Goal: Feedback & Contribution: Submit feedback/report problem

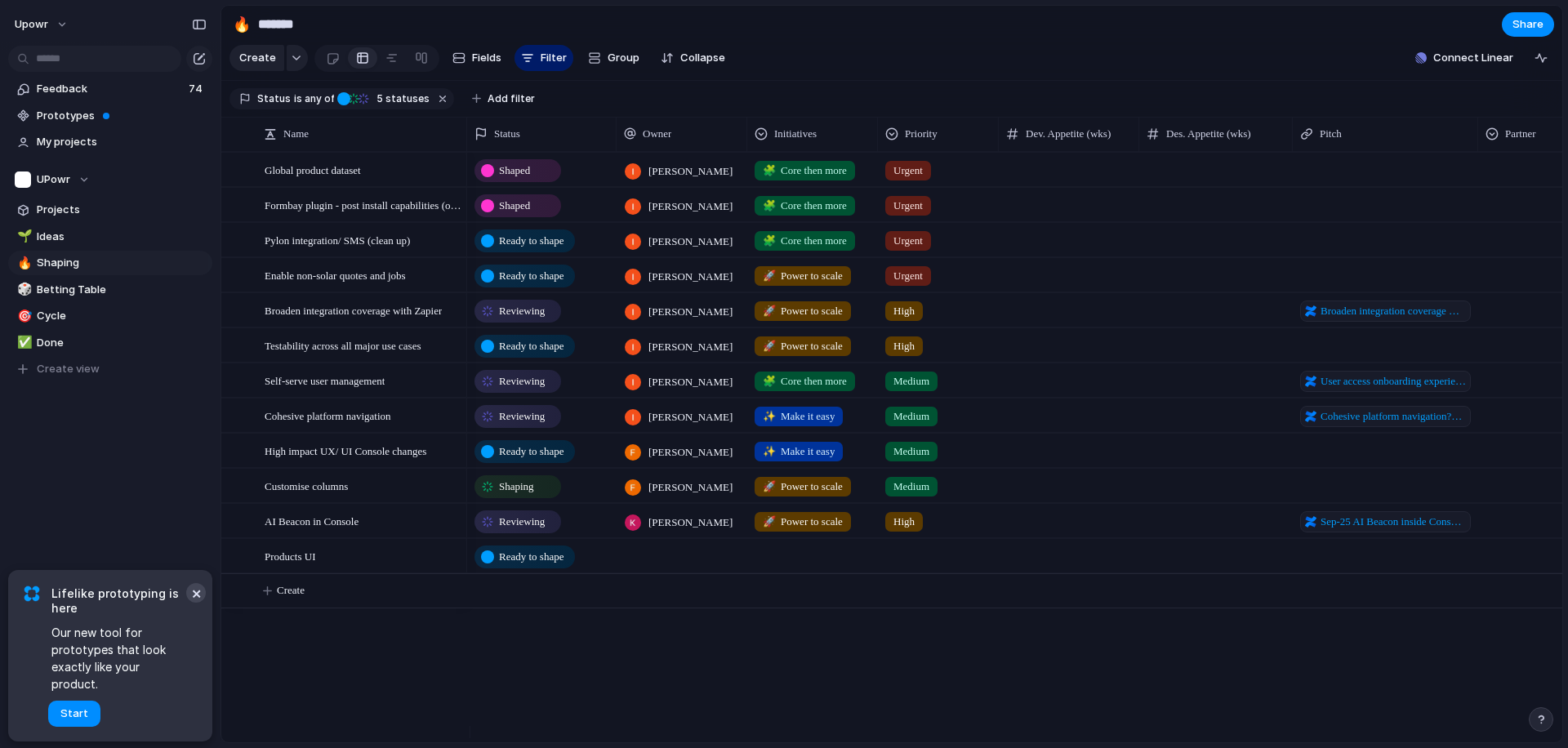
click at [191, 603] on button "×" at bounding box center [196, 593] width 19 height 19
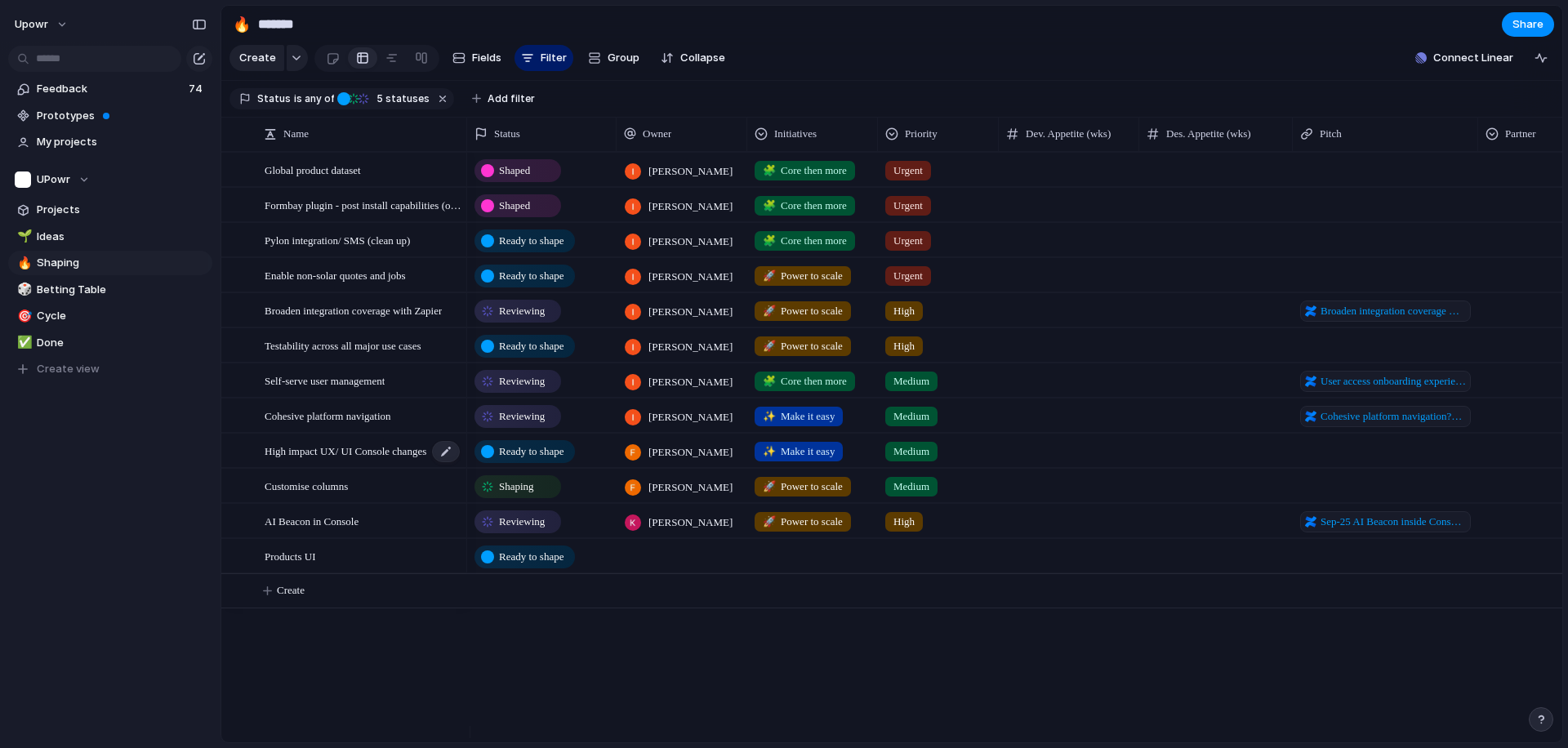
click at [330, 460] on span "High impact UX/ UI Console changes" at bounding box center [345, 450] width 161 height 18
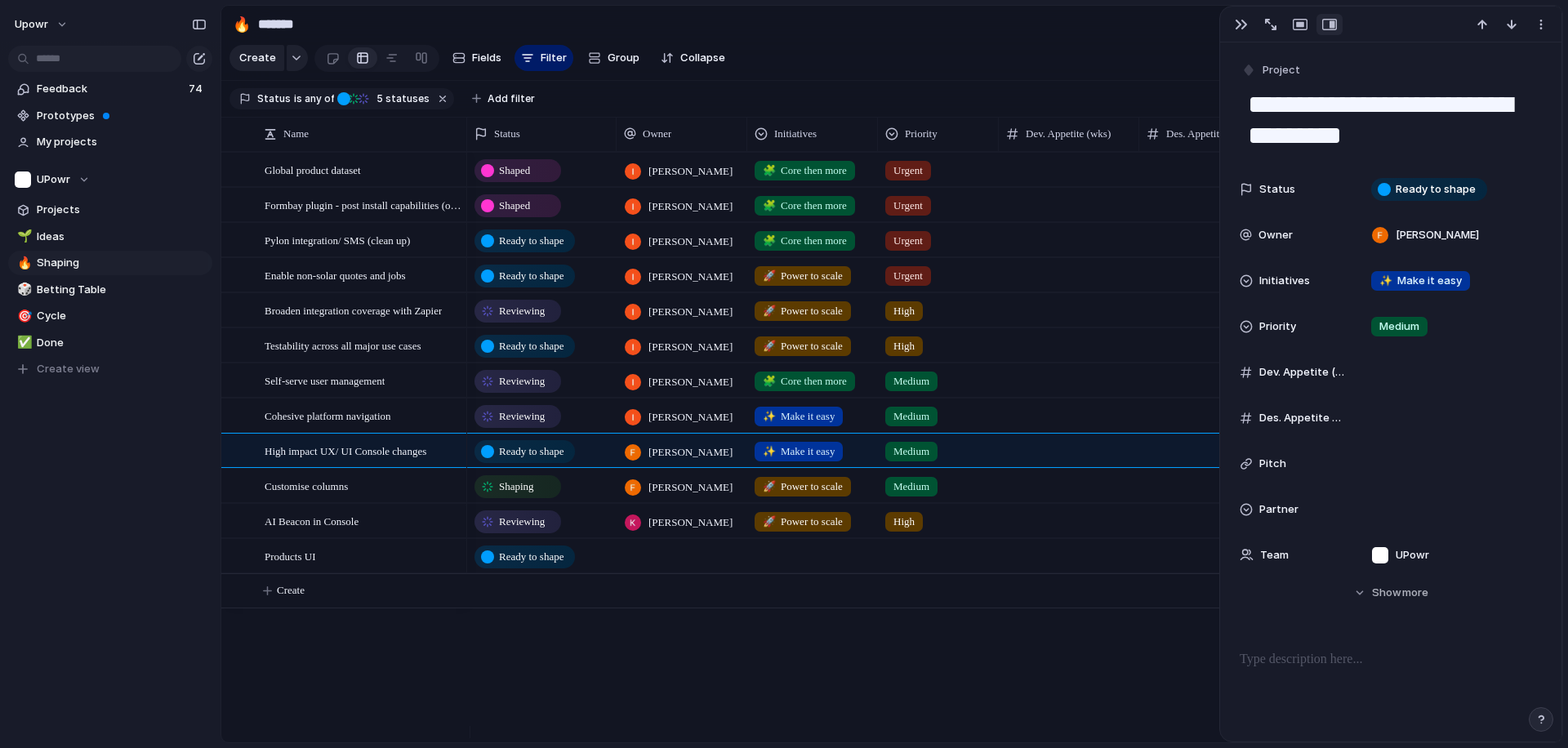
scroll to position [418, 0]
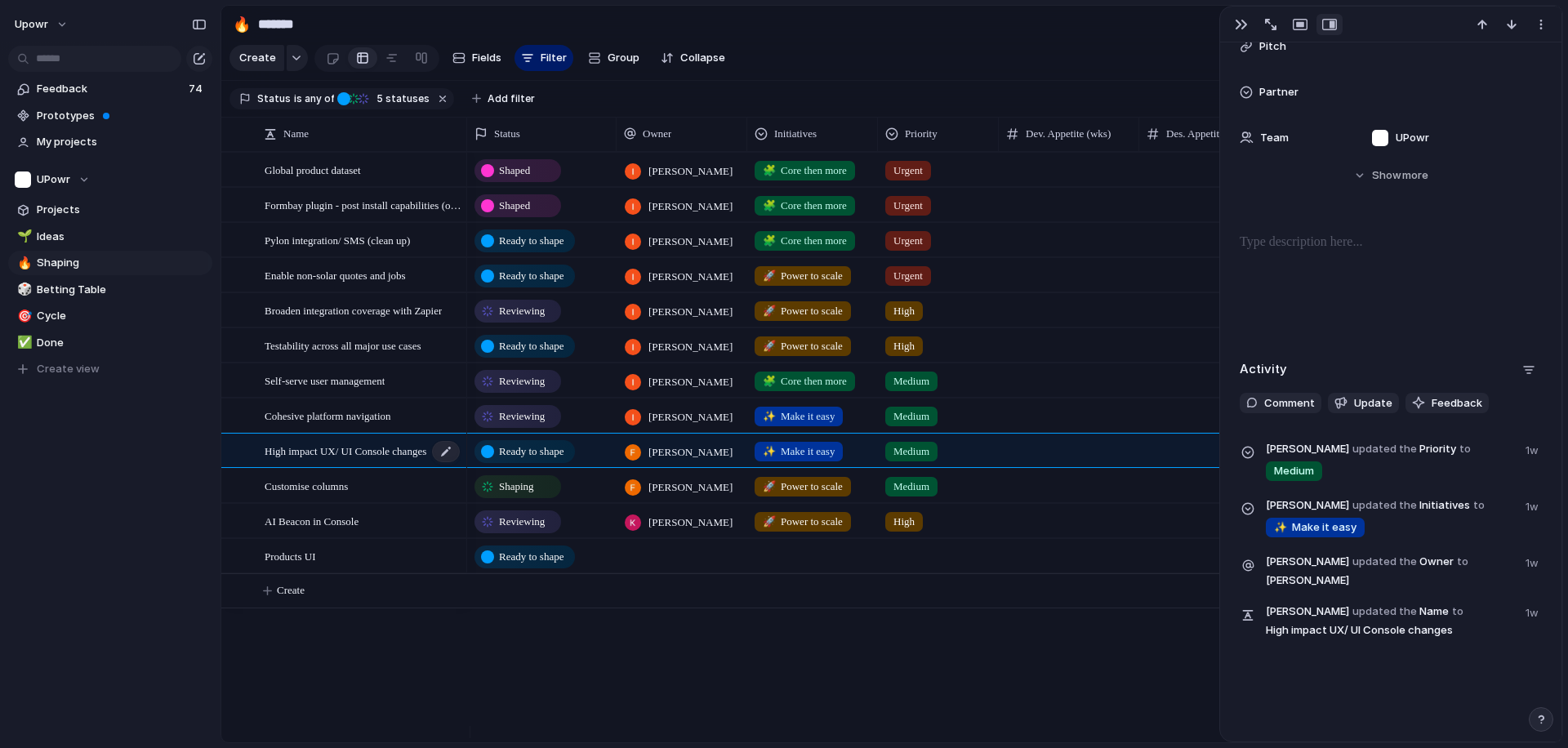
click at [314, 455] on span "High impact UX/ UI Console changes" at bounding box center [345, 450] width 161 height 18
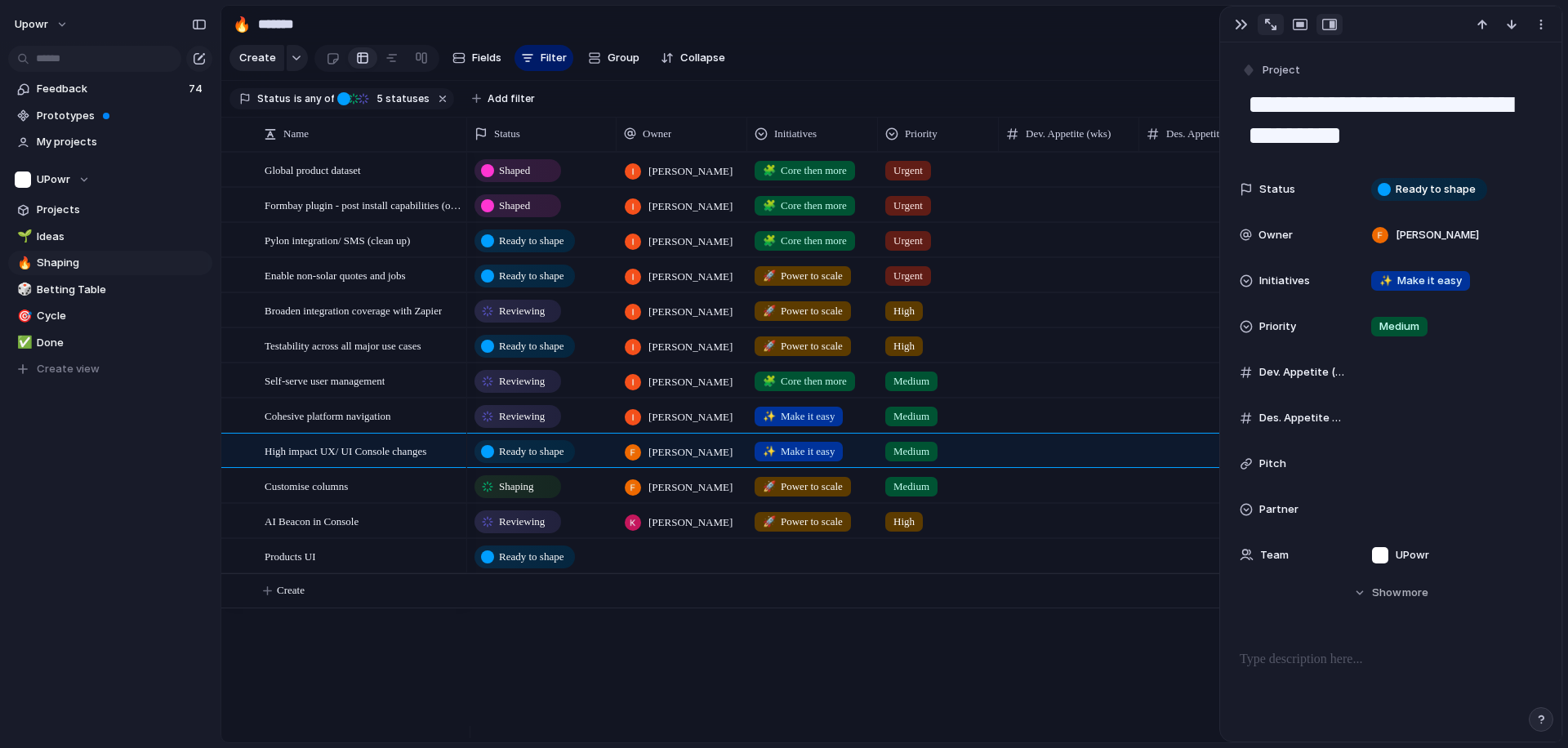
click at [1271, 23] on div "button" at bounding box center [1271, 24] width 12 height 12
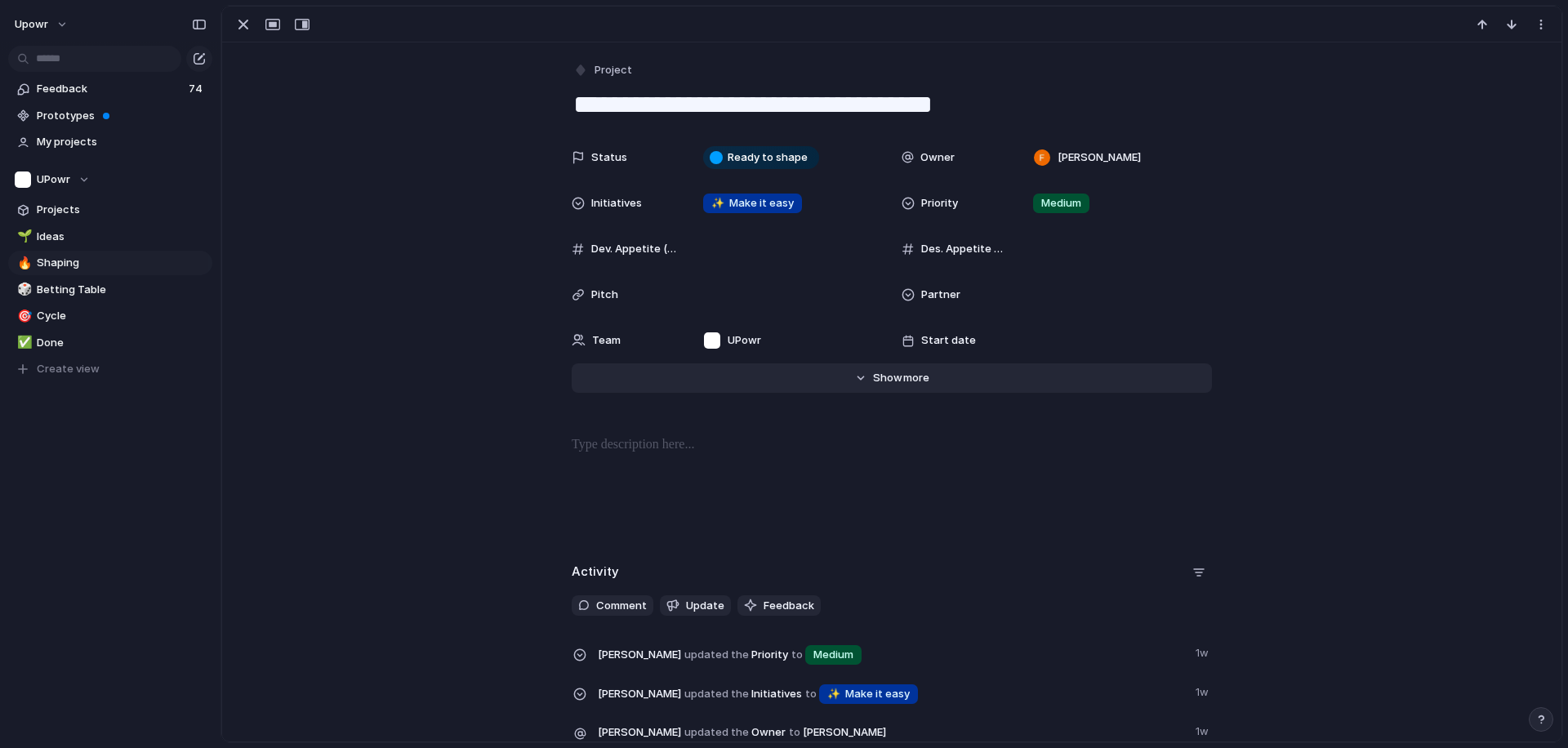
click at [858, 373] on button "Hide Show more" at bounding box center [892, 378] width 640 height 29
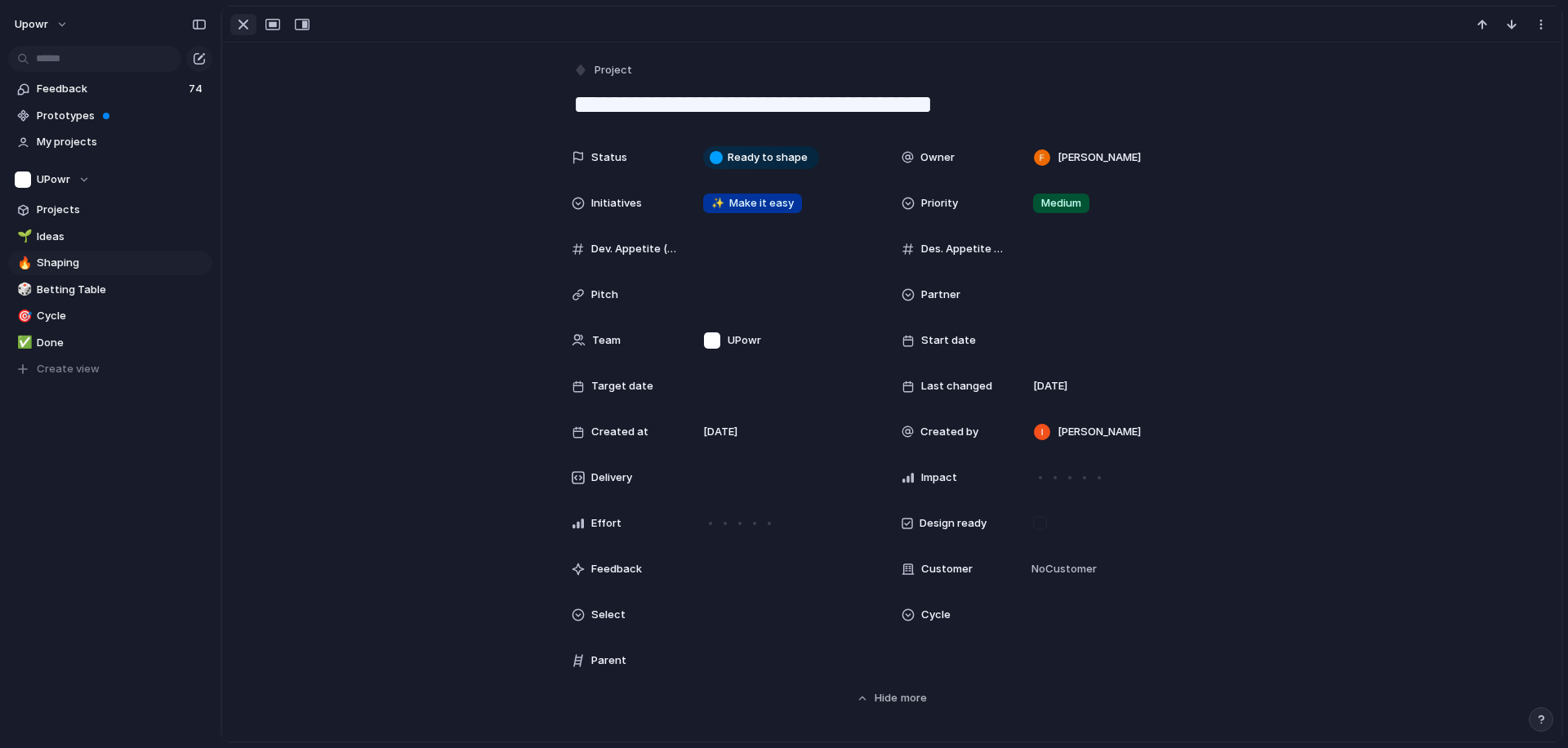
click at [233, 29] on button "button" at bounding box center [243, 24] width 26 height 21
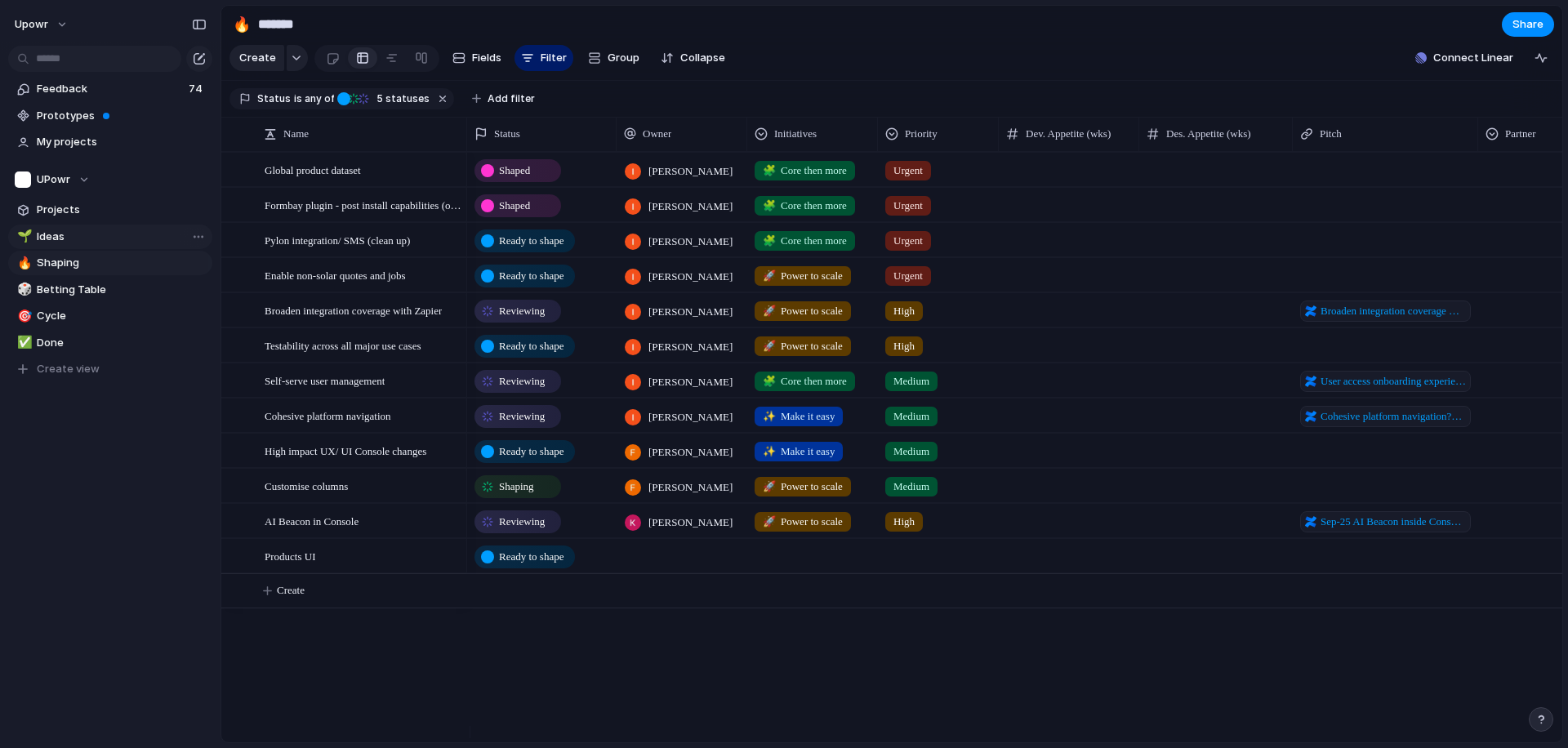
click at [54, 238] on span "Ideas" at bounding box center [122, 236] width 170 height 16
type input "*****"
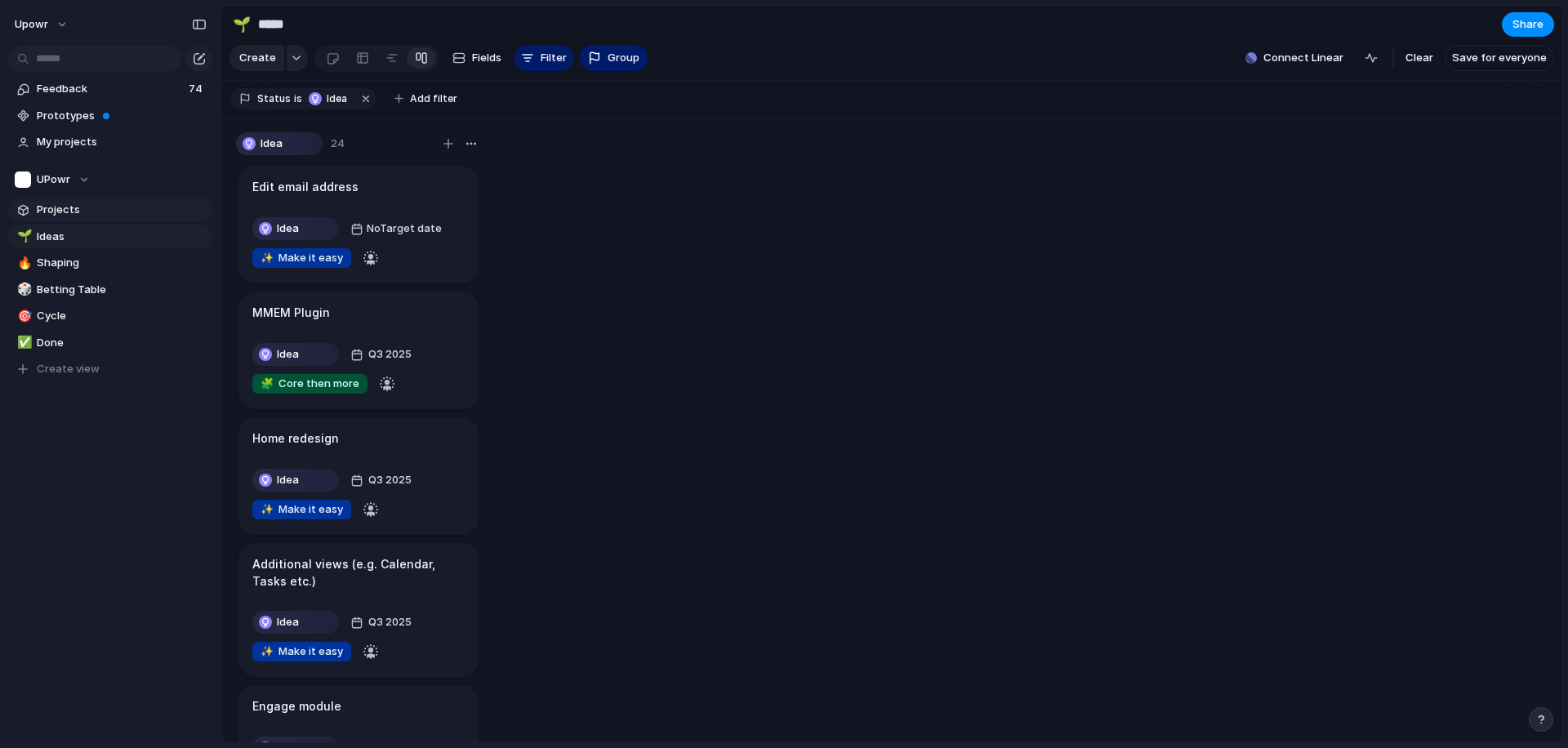
click at [50, 206] on span "Projects" at bounding box center [122, 209] width 170 height 16
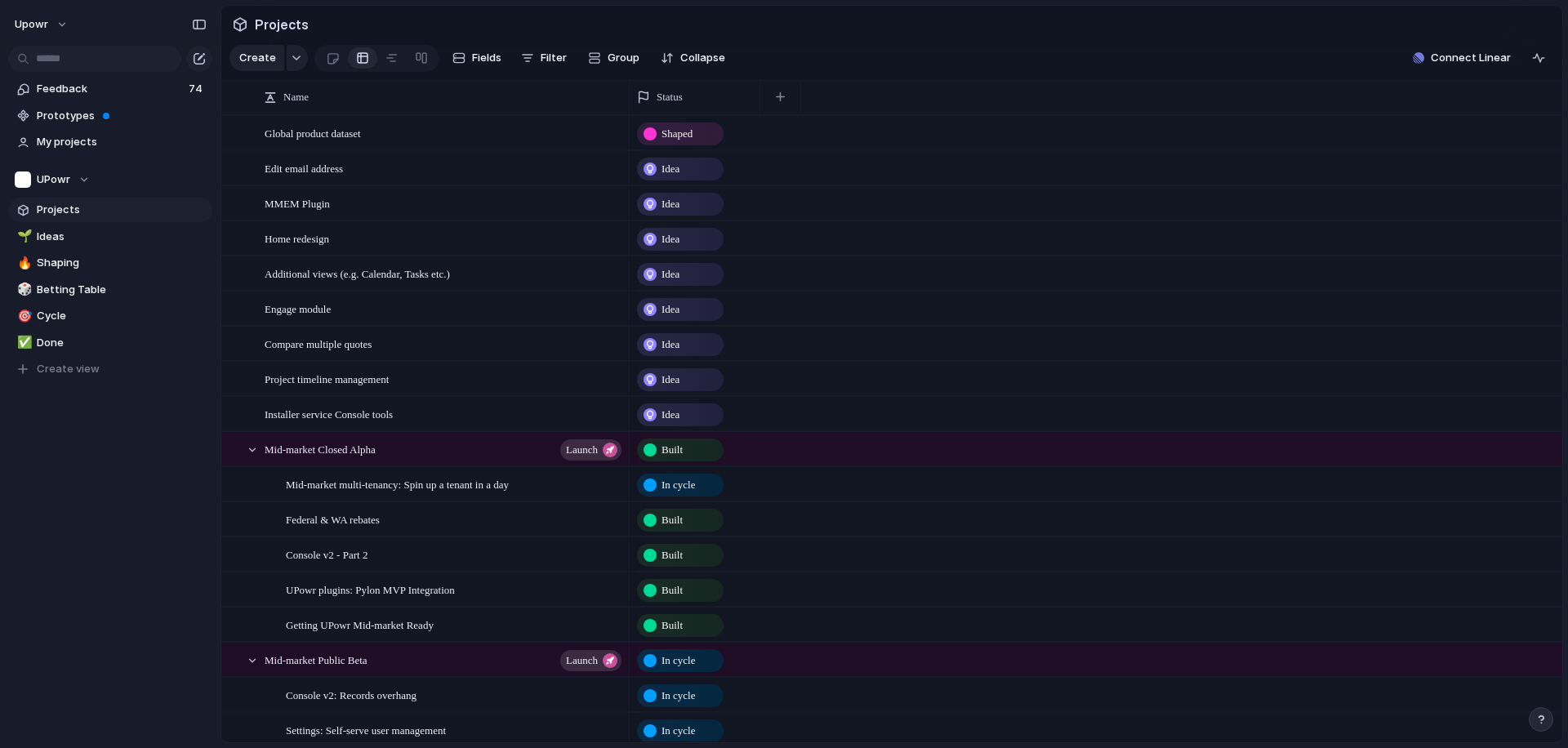
click at [49, 214] on span "Projects" at bounding box center [122, 209] width 170 height 16
click at [50, 226] on link "🌱 Ideas" at bounding box center [110, 236] width 204 height 24
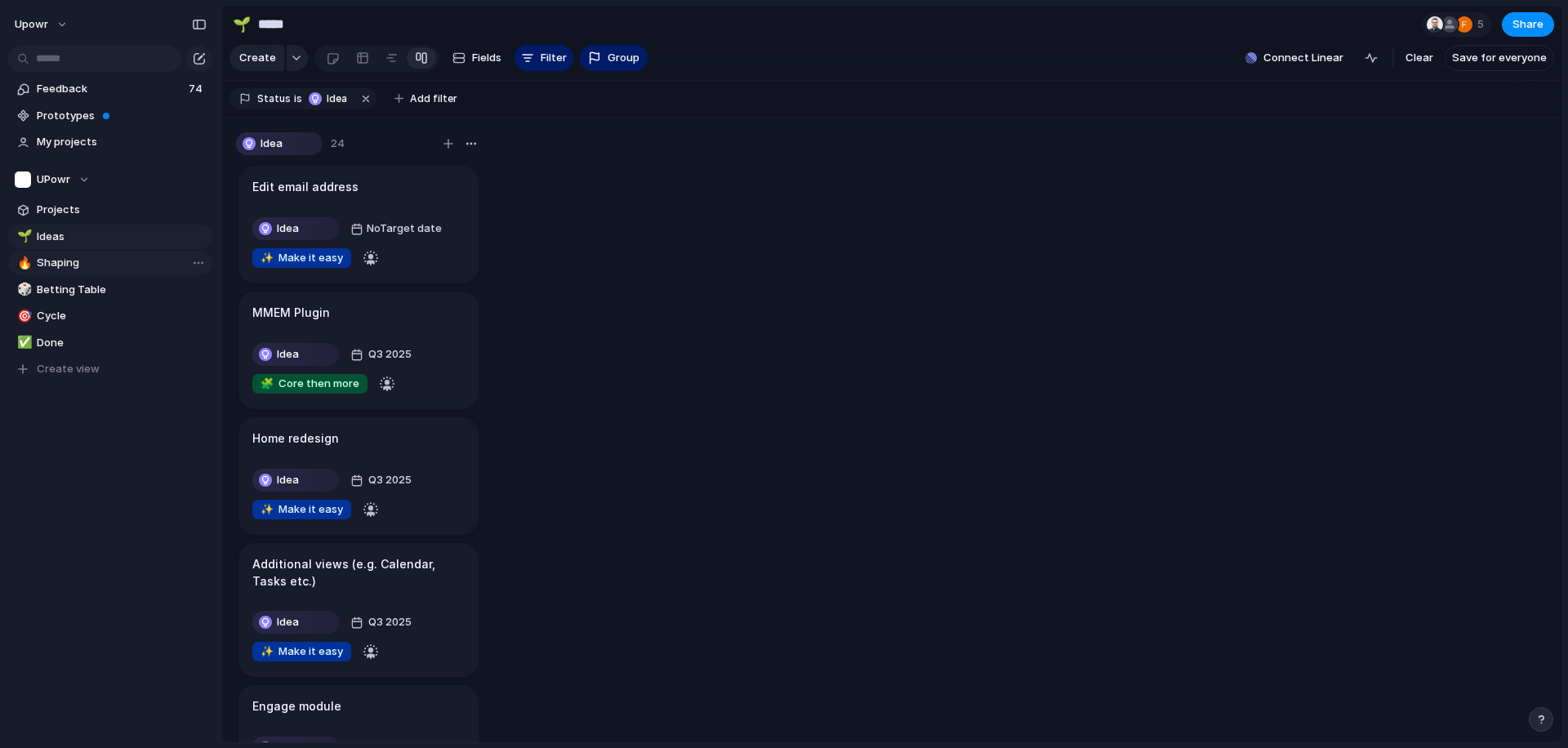
click at [60, 261] on span "Shaping" at bounding box center [122, 262] width 170 height 16
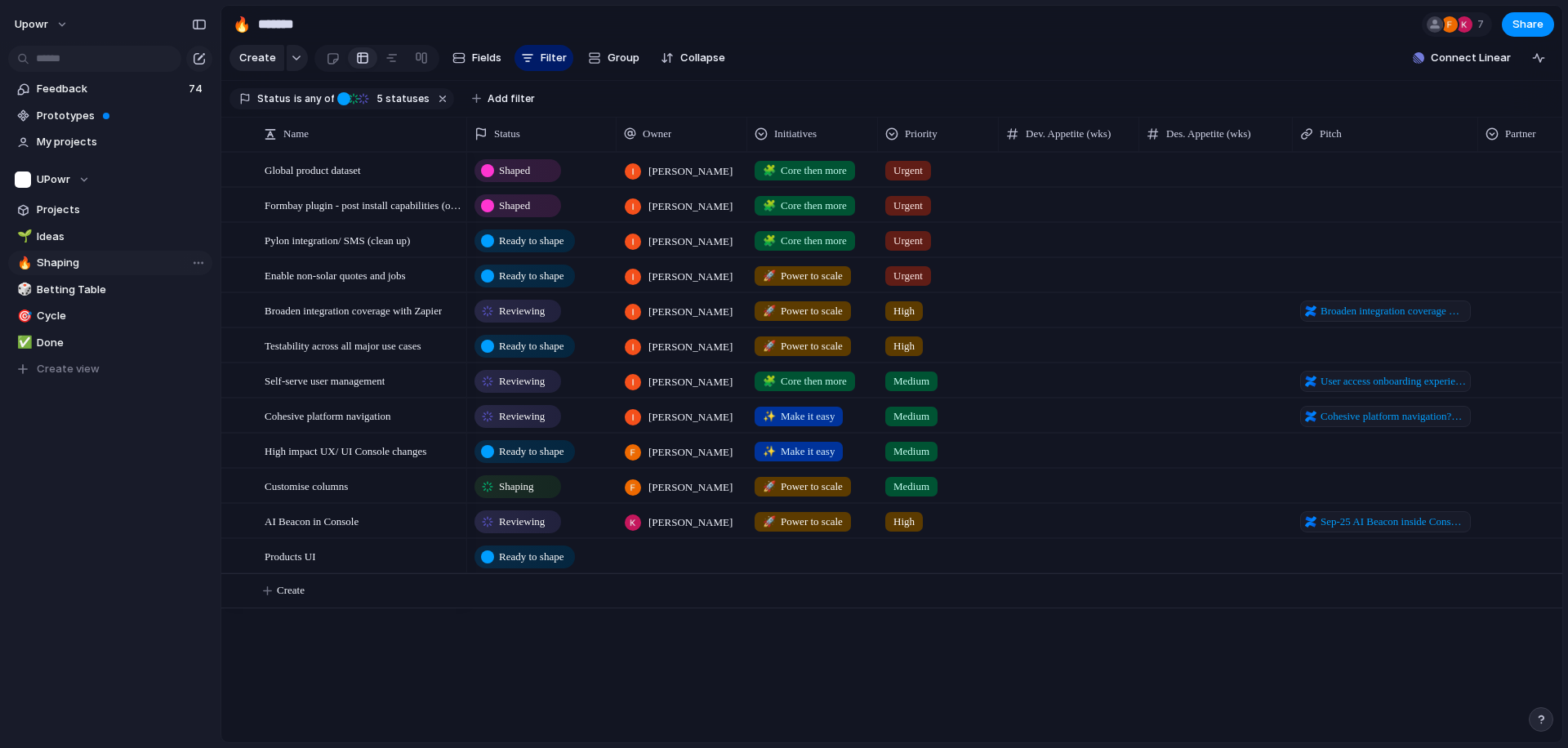
type input "*******"
click at [76, 91] on span "Feedback" at bounding box center [110, 88] width 147 height 16
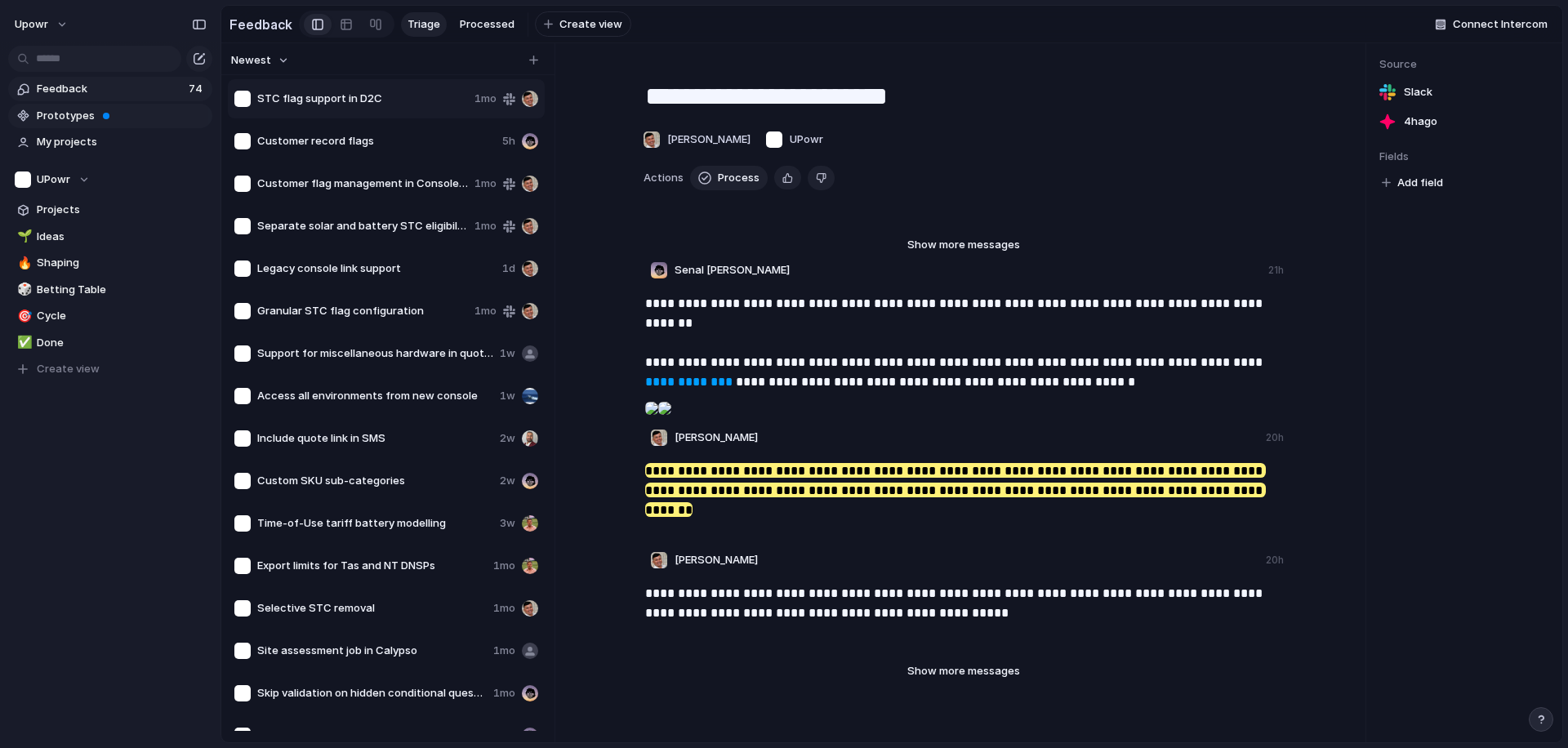
click at [72, 124] on link "Prototypes" at bounding box center [110, 115] width 204 height 24
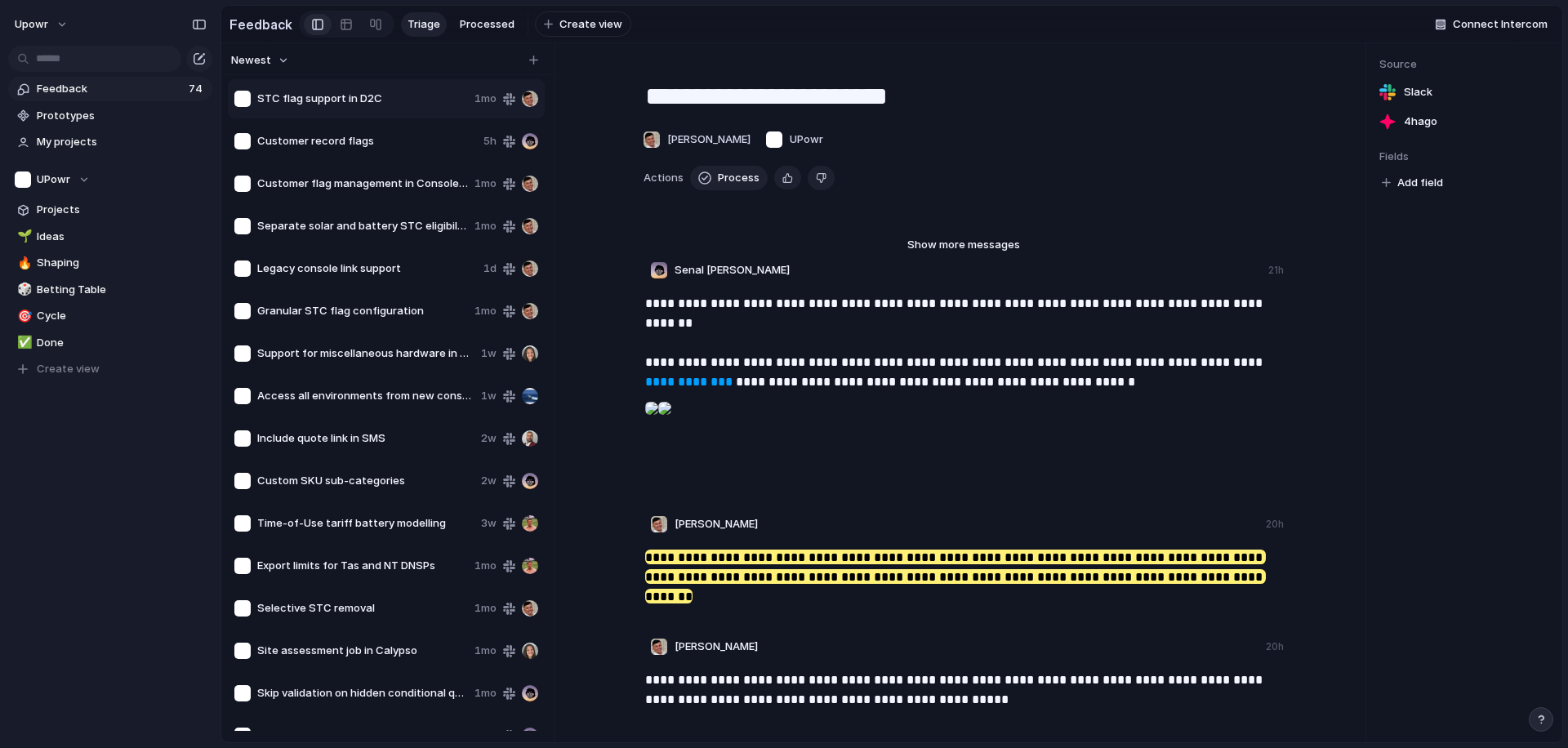
click at [266, 107] on span "STC flag support in D2C" at bounding box center [362, 98] width 211 height 16
click at [314, 147] on div "STC flag support in D2C 1mo Customer record flags 5h Customer flag management i…" at bounding box center [387, 404] width 320 height 654
click at [313, 149] on span "Customer record flags" at bounding box center [366, 140] width 219 height 16
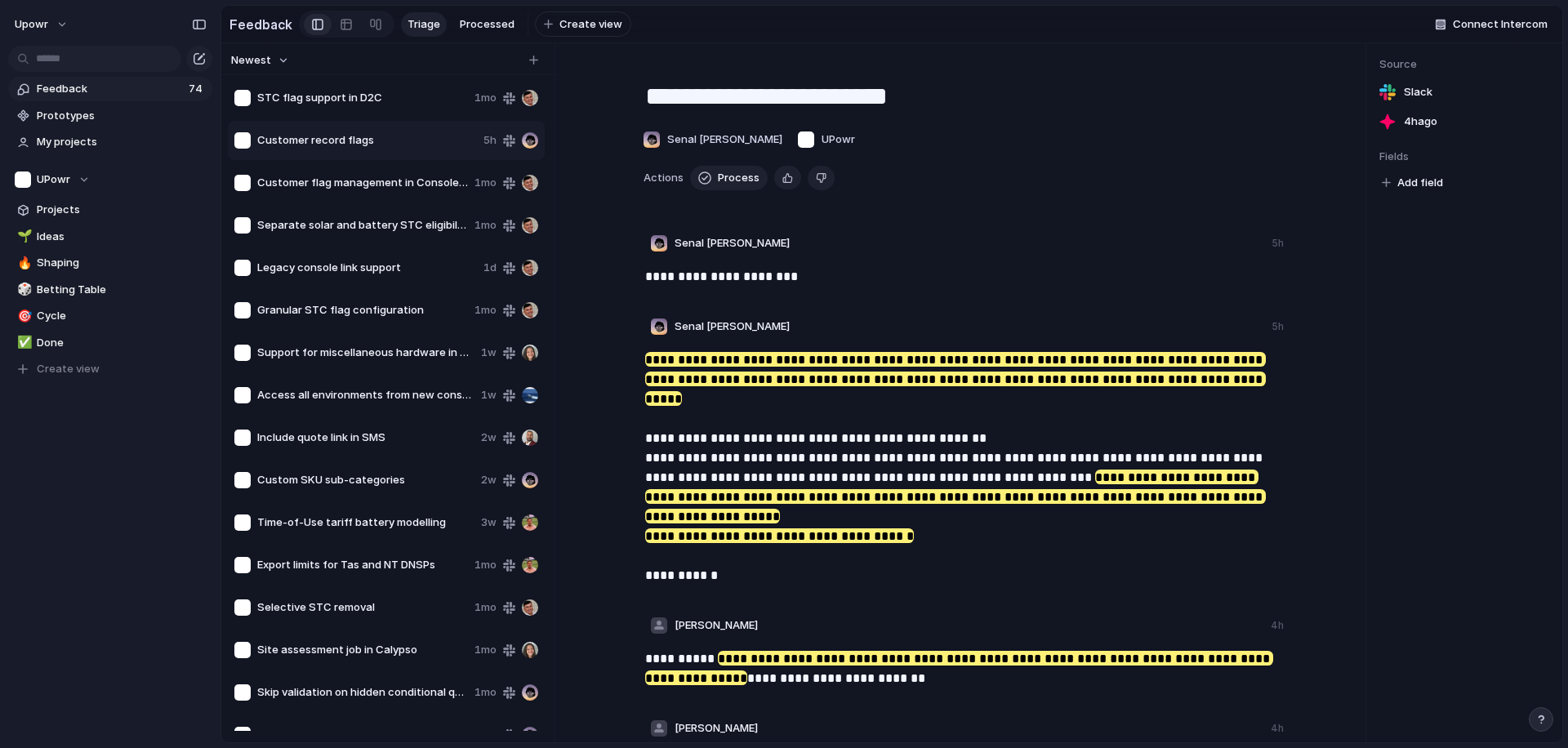
type textarea "**********"
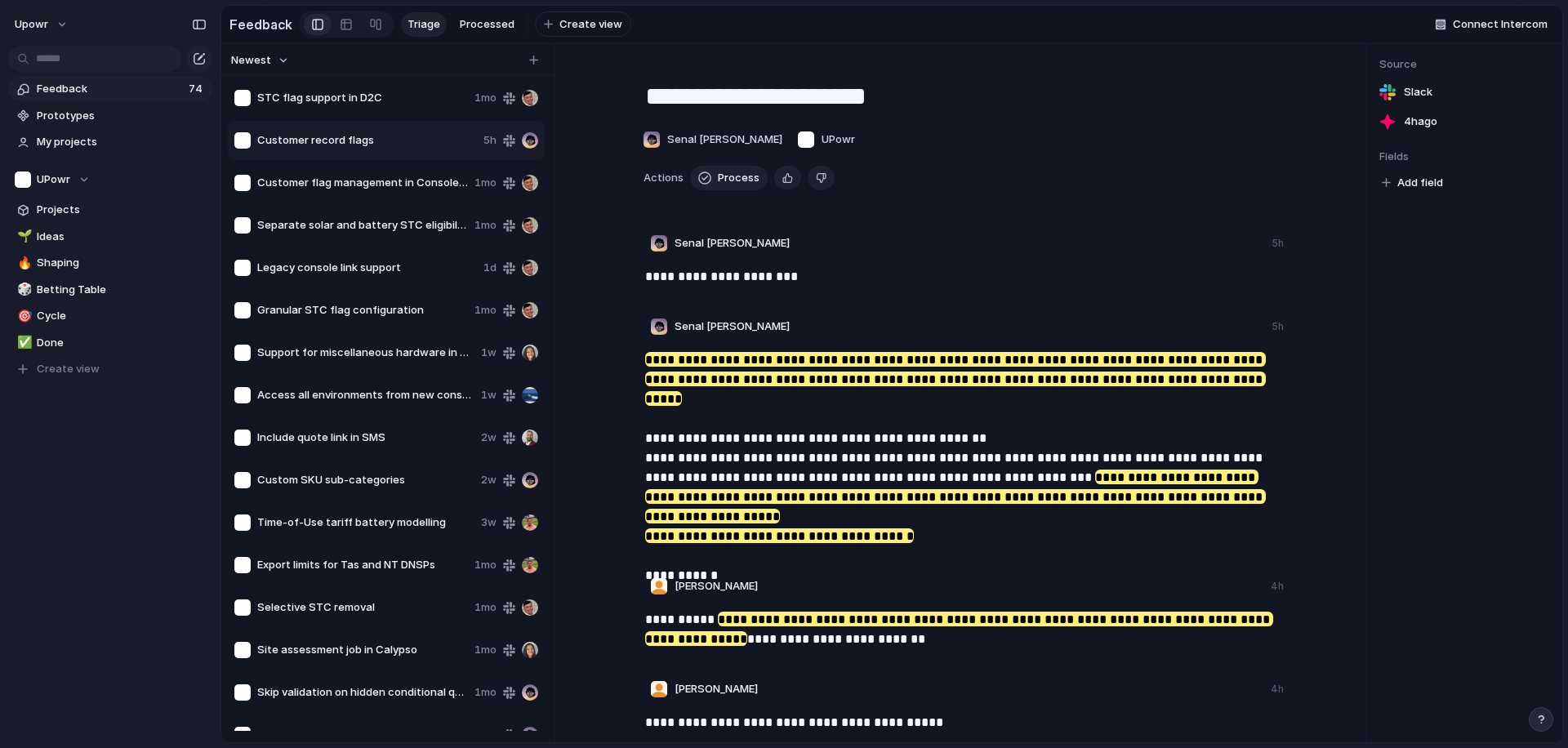
click at [1214, 308] on div "**********" at bounding box center [966, 283] width 736 height 49
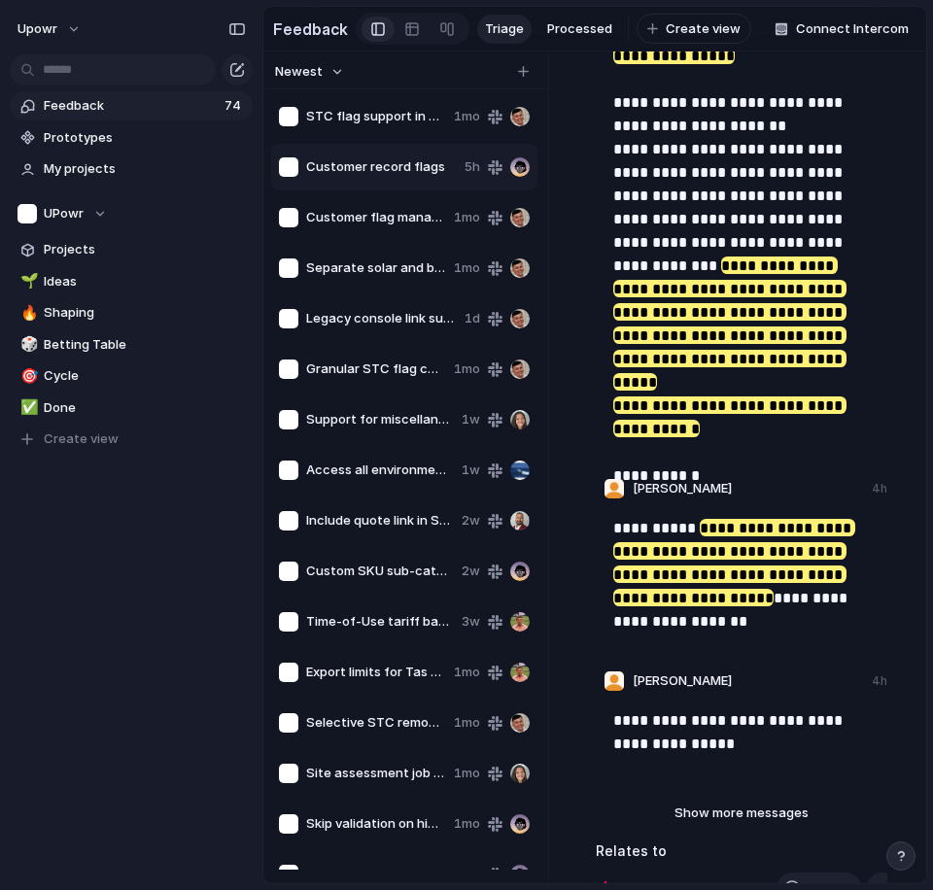
scroll to position [588, 0]
